Goal: Information Seeking & Learning: Learn about a topic

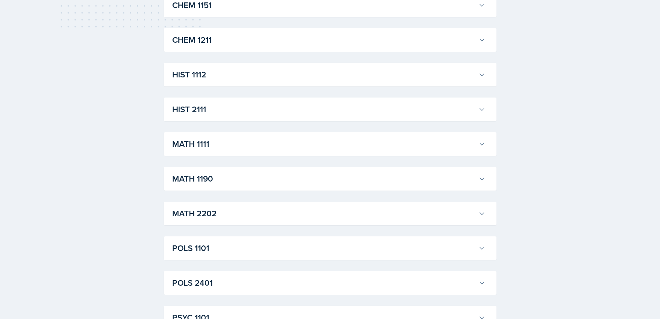
scroll to position [312, 0]
click at [227, 180] on h3 "MATH 2202" at bounding box center [324, 178] width 304 height 12
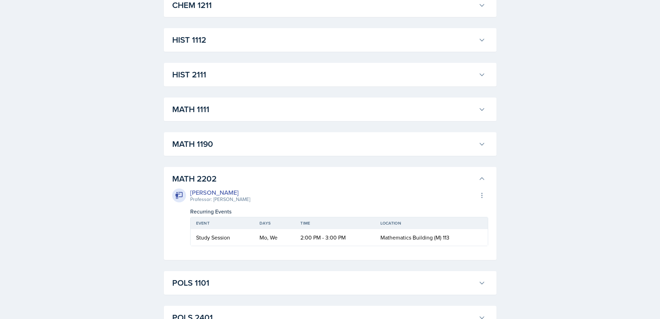
click at [227, 180] on h3 "MATH 2202" at bounding box center [324, 178] width 304 height 12
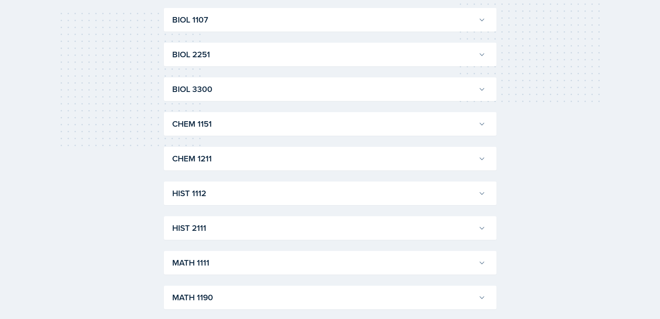
scroll to position [228, 0]
click at [228, 258] on h3 "MATH 2202" at bounding box center [324, 262] width 304 height 12
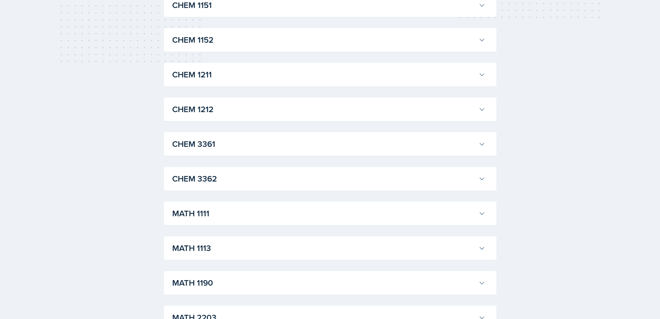
scroll to position [401, 0]
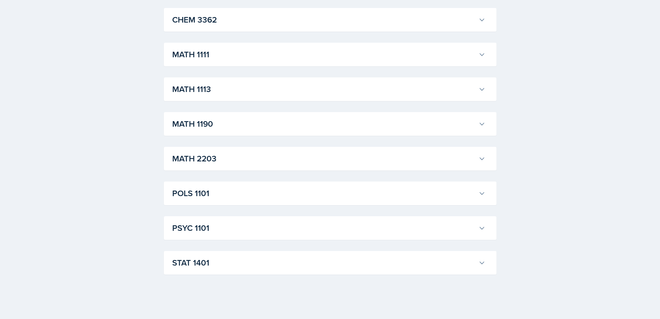
click at [279, 158] on h3 "MATH 2203" at bounding box center [324, 158] width 304 height 12
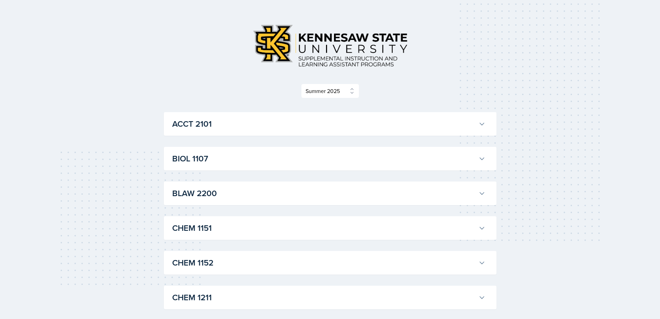
scroll to position [0, 0]
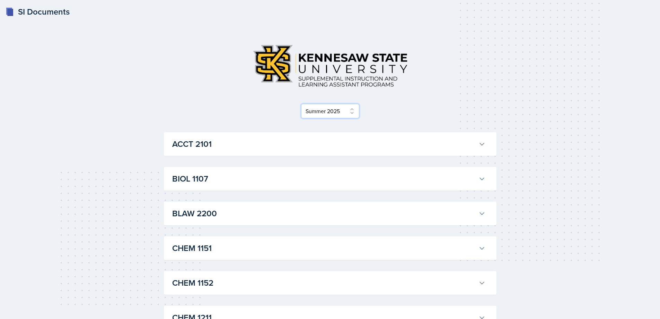
select select "2bed604d-1099-4043-b1bc-2365e8740244"
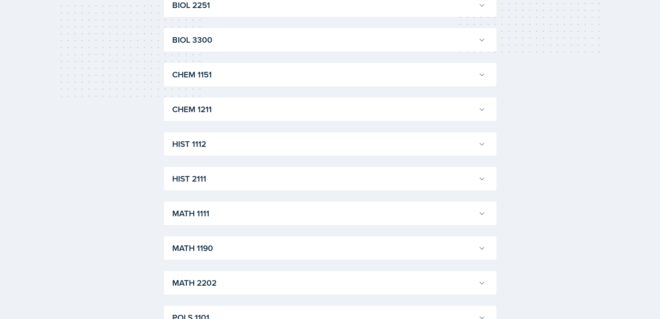
scroll to position [277, 0]
click at [285, 212] on h3 "MATH 2202" at bounding box center [324, 213] width 304 height 12
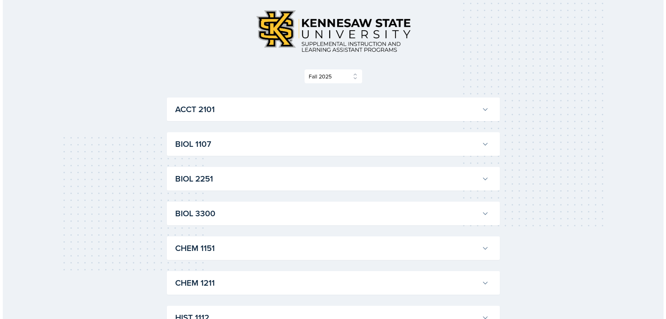
scroll to position [0, 0]
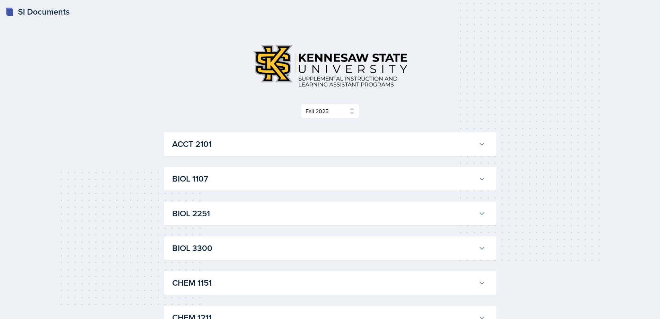
click at [52, 14] on div "SI Documents" at bounding box center [38, 12] width 64 height 12
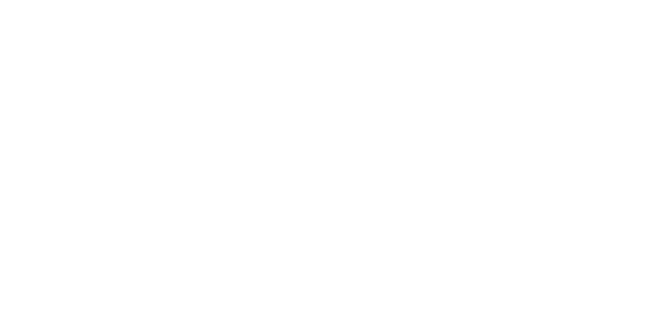
select select "2bed604d-1099-4043-b1bc-2365e8740244"
